Goal: Task Accomplishment & Management: Use online tool/utility

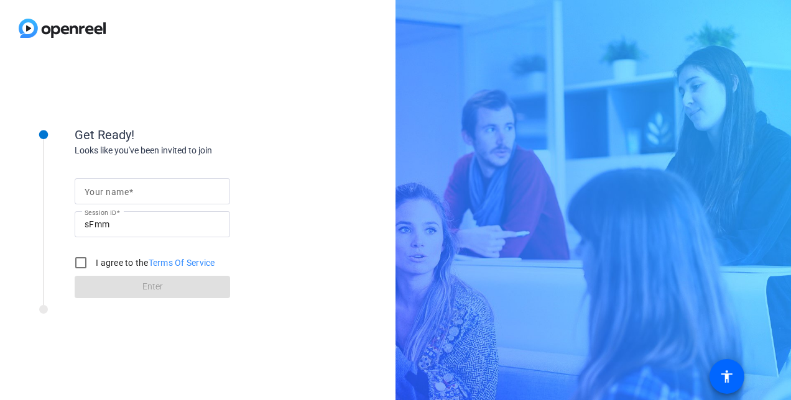
click at [160, 188] on input "Your name" at bounding box center [153, 191] width 136 height 15
type input "m"
type input "[PERSON_NAME]"
click at [80, 264] on input "I agree to the Terms Of Service" at bounding box center [80, 263] width 25 height 25
checkbox input "true"
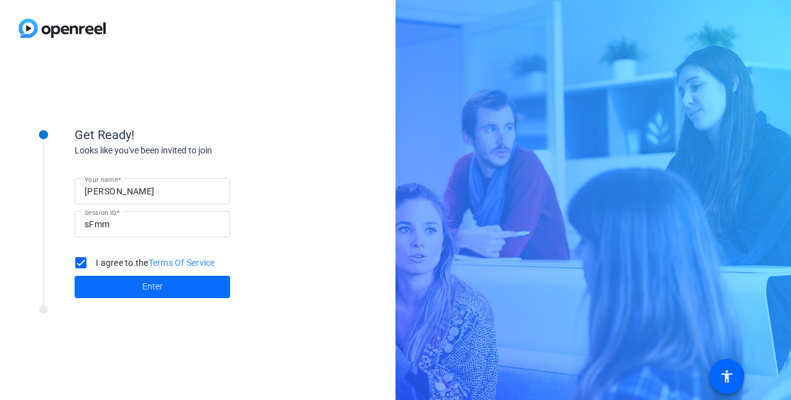
click at [136, 293] on span at bounding box center [152, 287] width 155 height 30
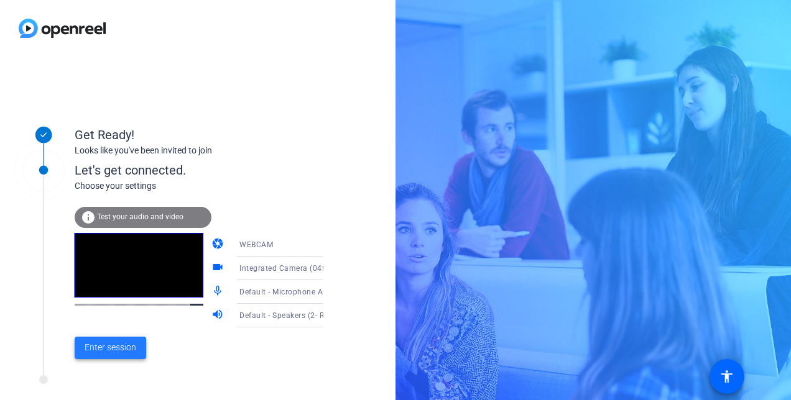
click at [119, 353] on span "Enter session" at bounding box center [111, 347] width 52 height 13
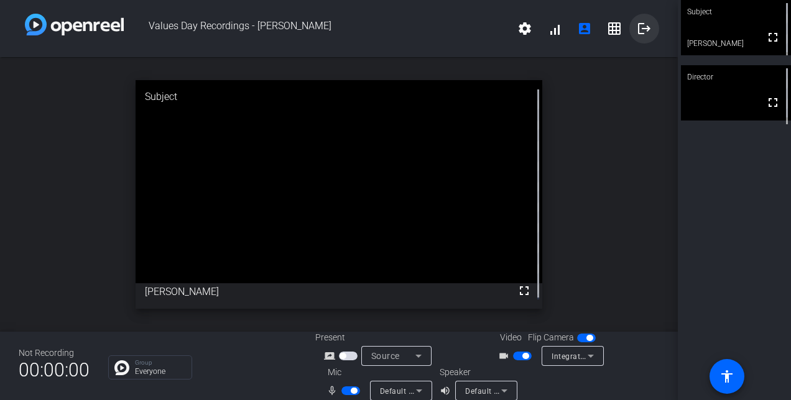
click at [637, 34] on mat-icon "logout" at bounding box center [644, 28] width 15 height 15
